Goal: Check status: Check status

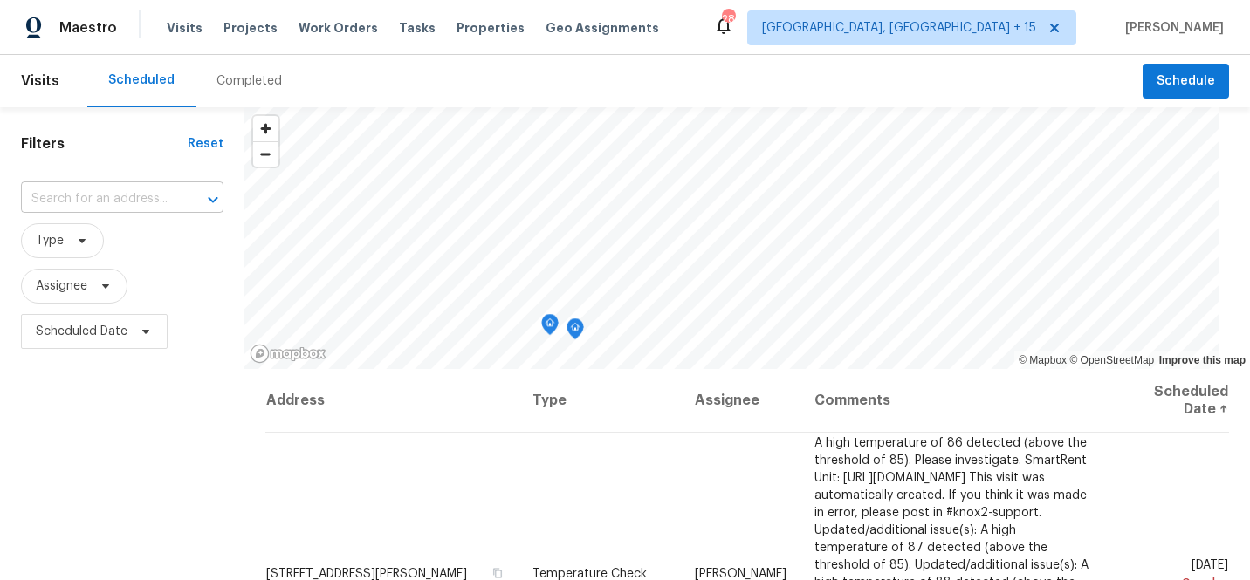
click at [129, 199] on input "text" at bounding box center [98, 199] width 154 height 27
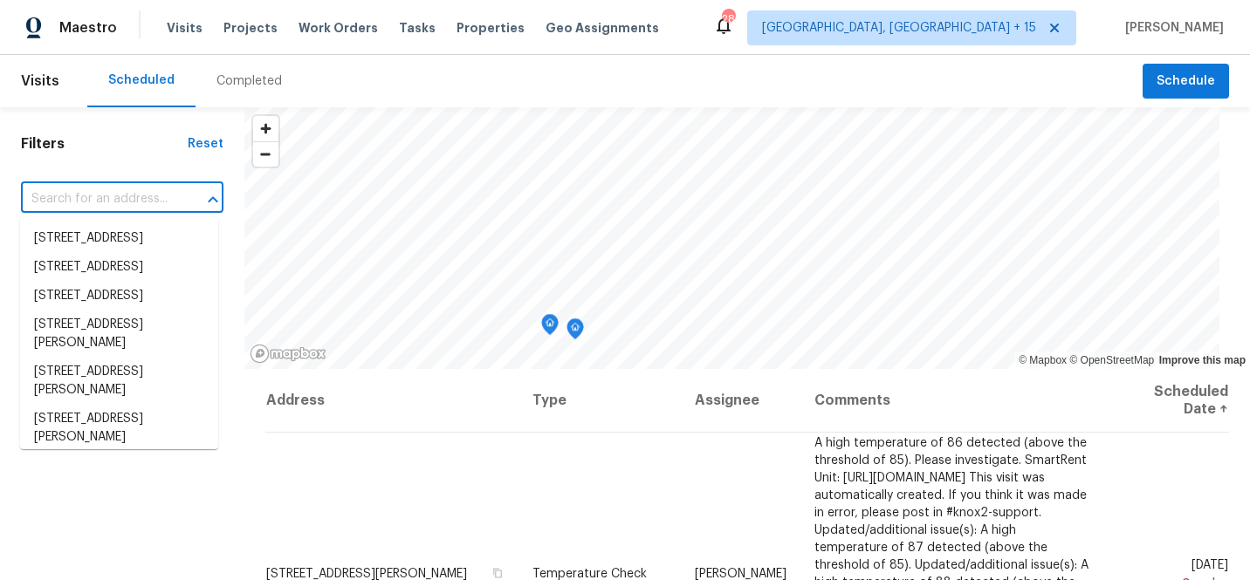
paste input "5989 Chaumont"
type input "5989 Chaumont"
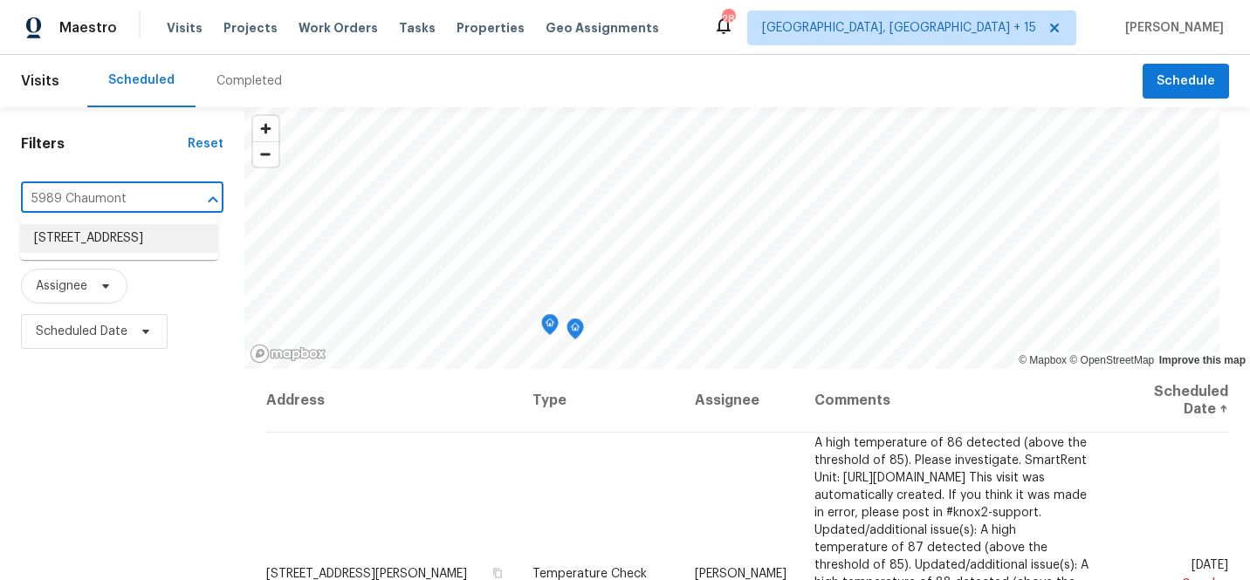
click at [134, 232] on li "[STREET_ADDRESS]" at bounding box center [119, 238] width 198 height 29
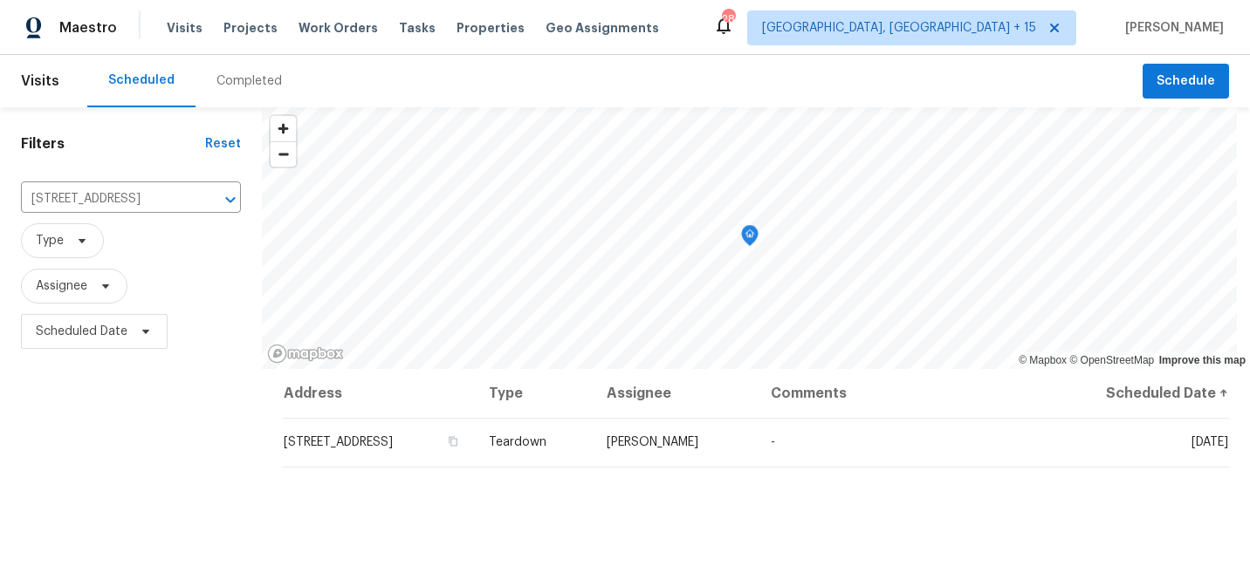
click at [248, 72] on div "Completed" at bounding box center [248, 80] width 65 height 17
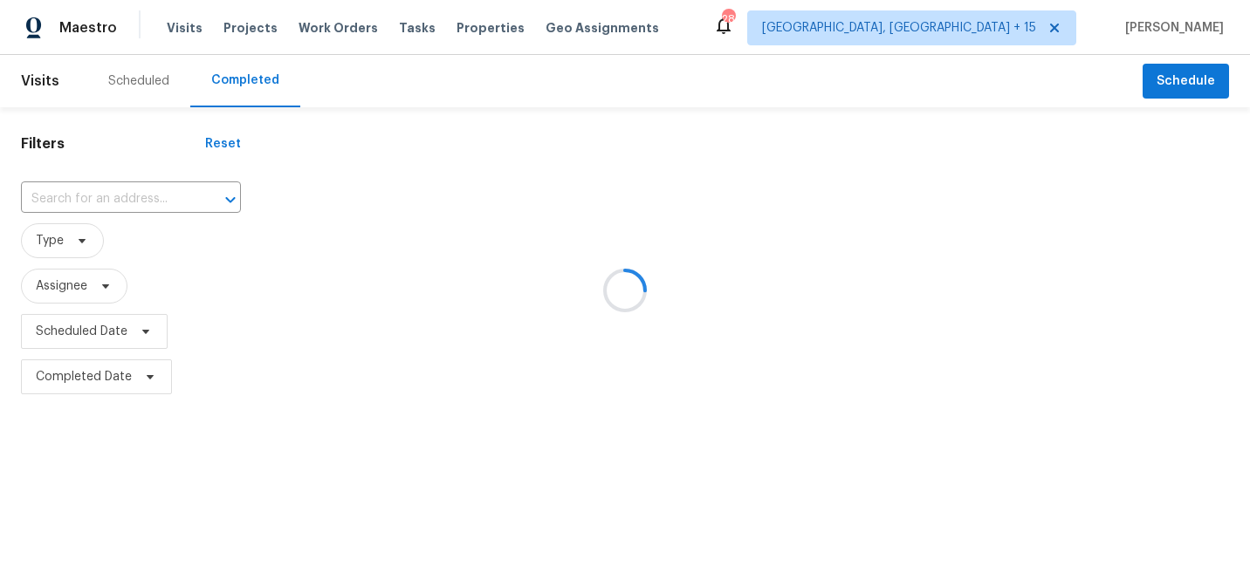
click at [143, 194] on div at bounding box center [625, 290] width 1250 height 580
click at [141, 195] on div at bounding box center [625, 290] width 1250 height 580
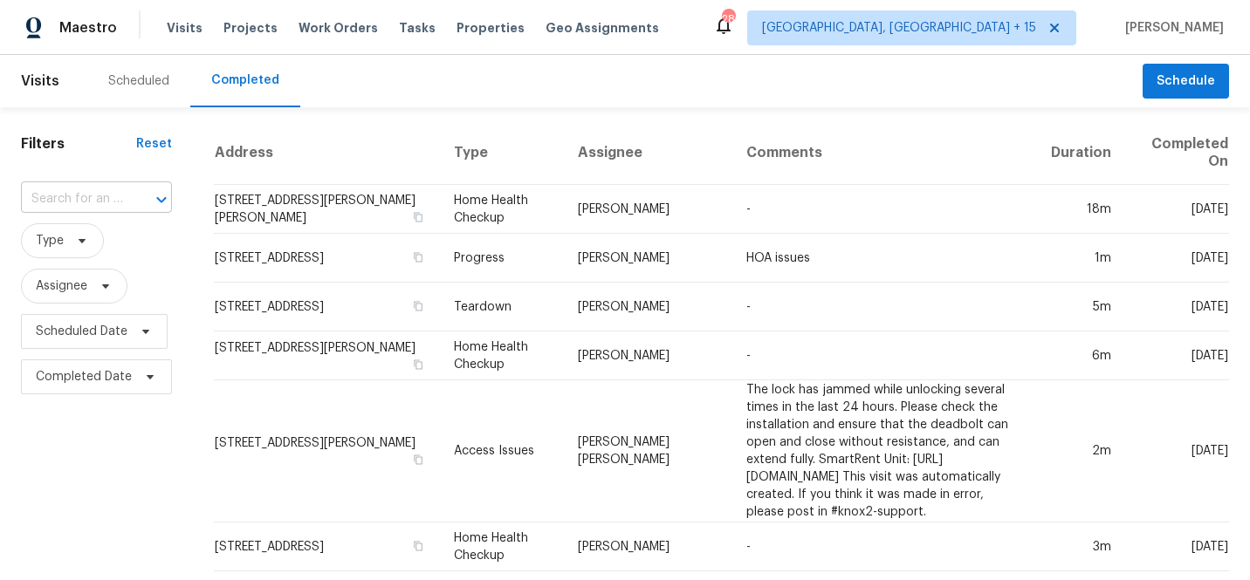
click at [117, 195] on input "text" at bounding box center [72, 199] width 102 height 27
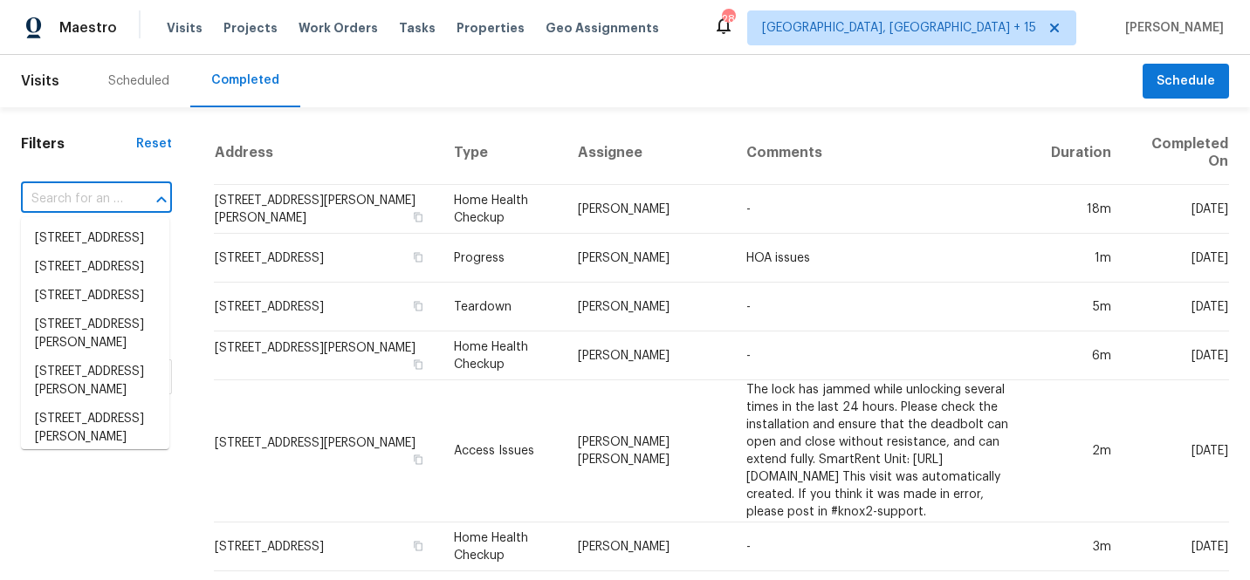
paste input "5989 Chaumont"
type input "5989 Chaumont"
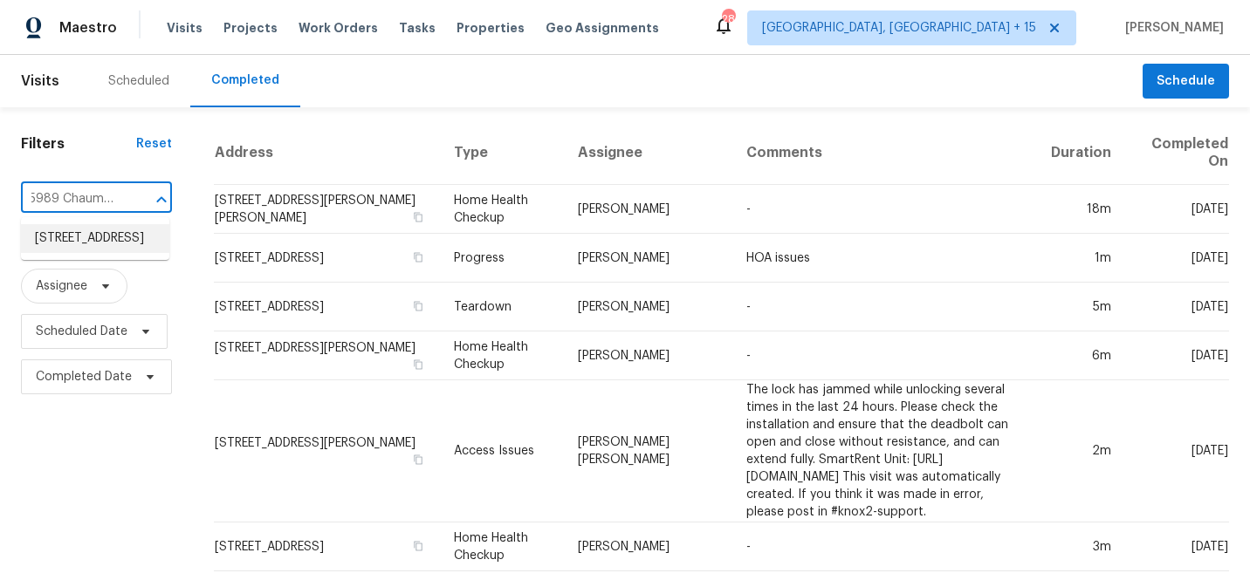
click at [99, 246] on li "[STREET_ADDRESS]" at bounding box center [95, 238] width 148 height 29
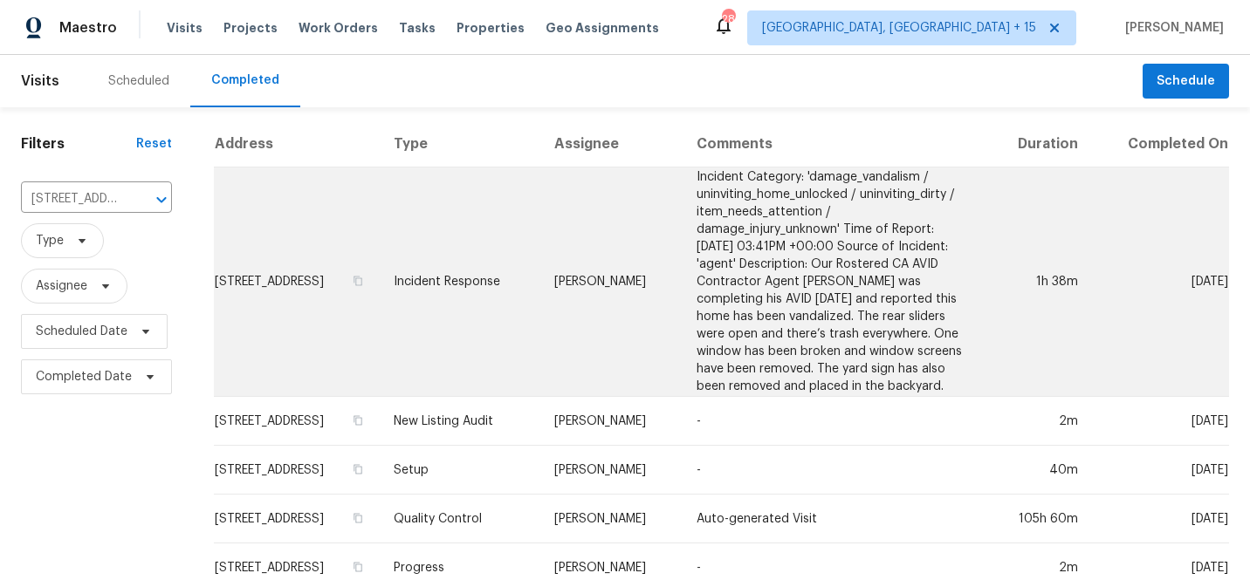
click at [353, 289] on td "[STREET_ADDRESS]" at bounding box center [297, 282] width 166 height 229
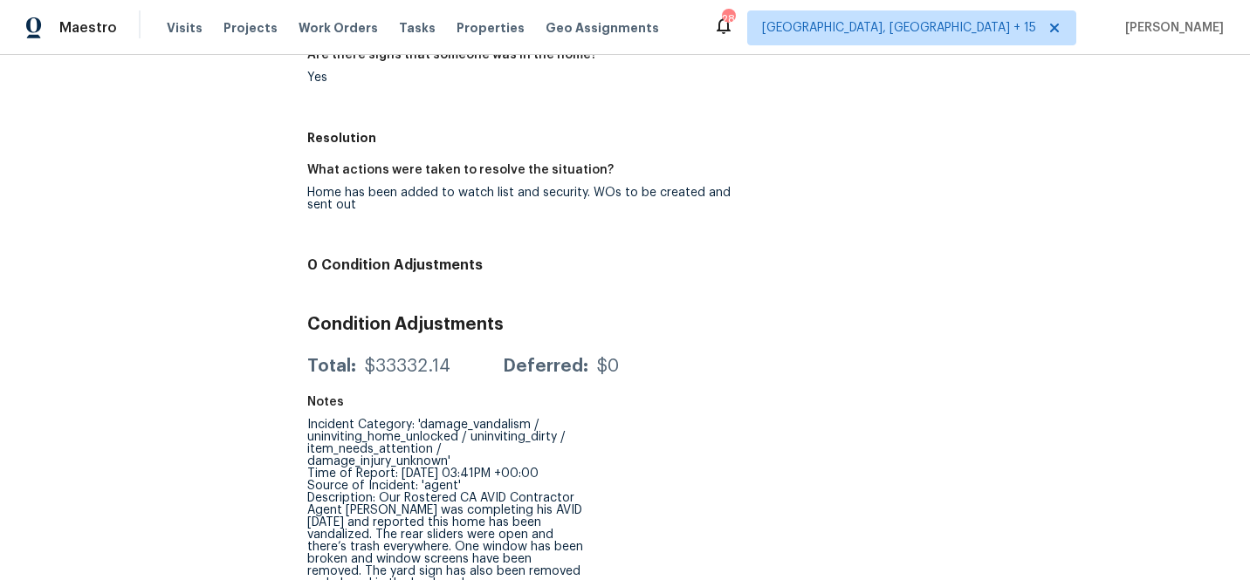
scroll to position [661, 0]
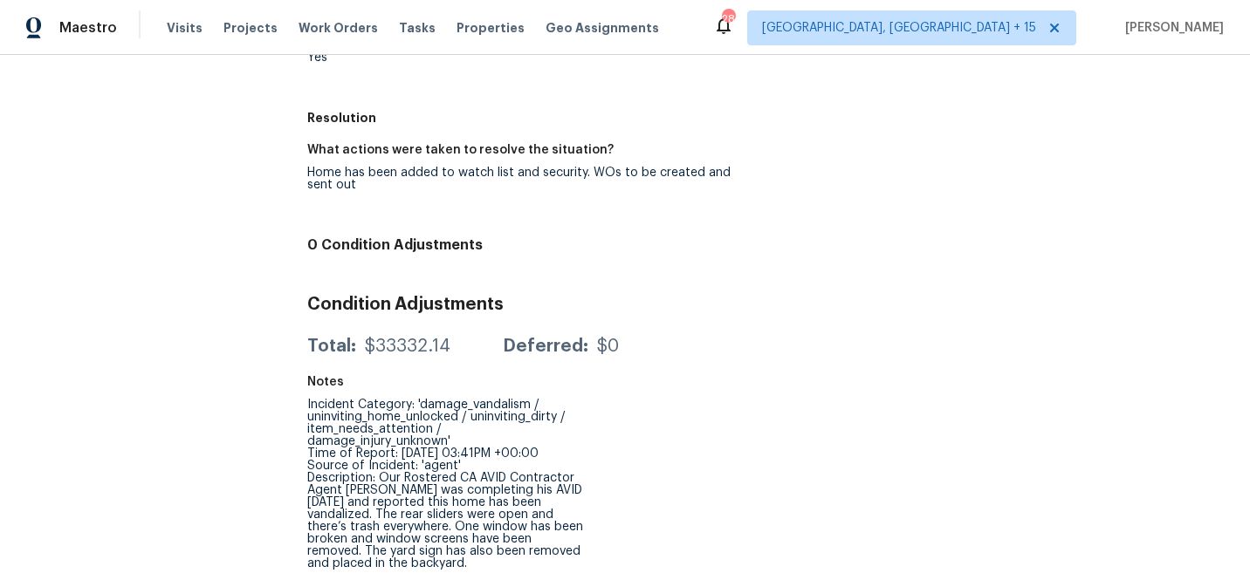
click at [394, 338] on div "$33332.14" at bounding box center [408, 346] width 86 height 17
drag, startPoint x: 367, startPoint y: 329, endPoint x: 428, endPoint y: 335, distance: 61.4
click at [428, 338] on div "$33332.14" at bounding box center [408, 346] width 86 height 17
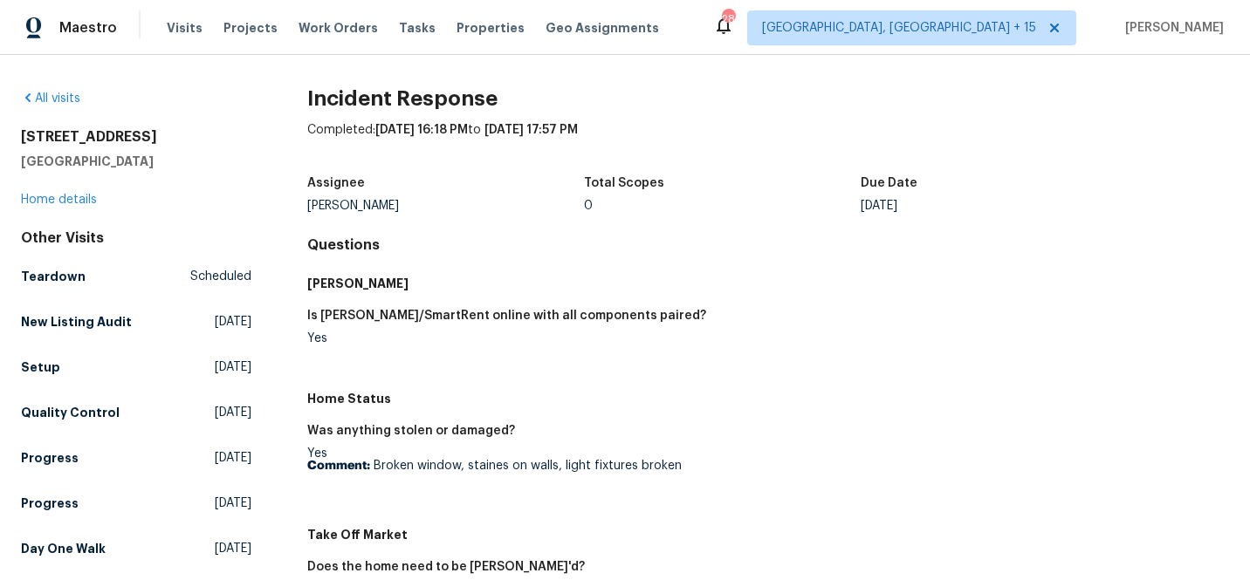
scroll to position [0, 0]
click at [563, 365] on figure "Is [PERSON_NAME]/SmartRent online with all components paired? Yes" at bounding box center [537, 341] width 461 height 63
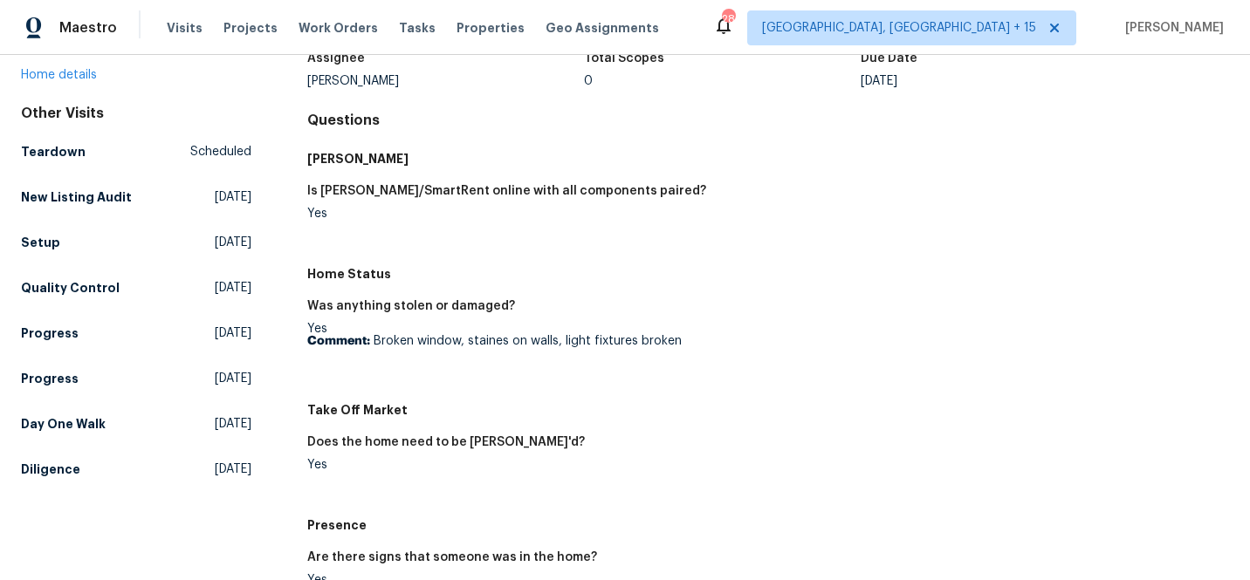
scroll to position [282, 0]
